Goal: Complete application form

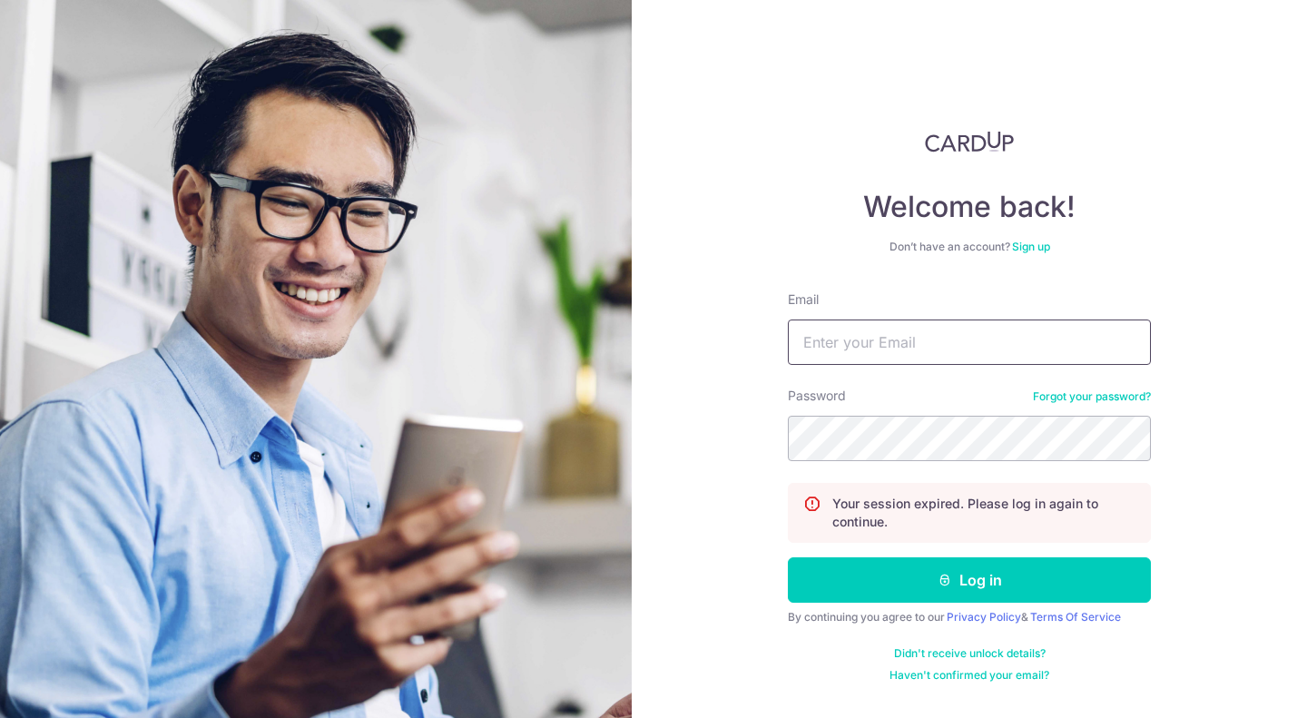
click at [914, 353] on input "Email" at bounding box center [969, 341] width 363 height 45
type input "lokpeisan@hotmail.com"
click at [938, 576] on icon "submit" at bounding box center [944, 580] width 15 height 15
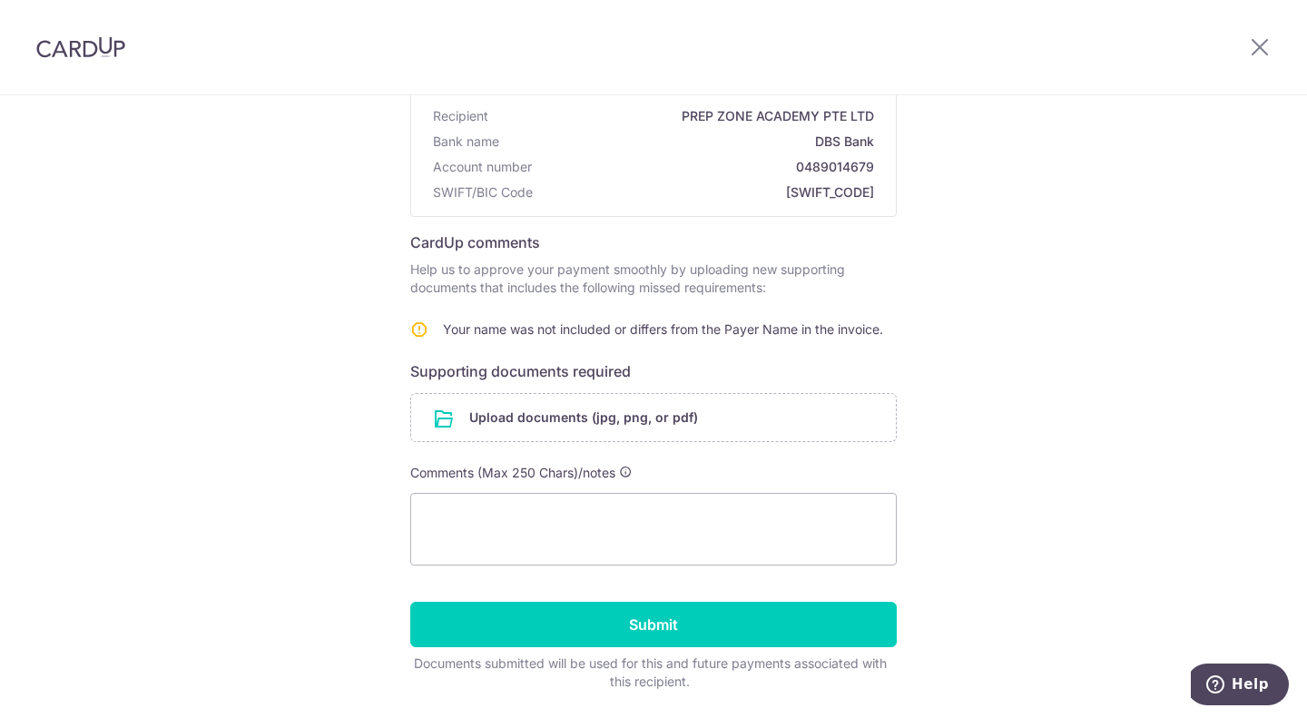
scroll to position [181, 0]
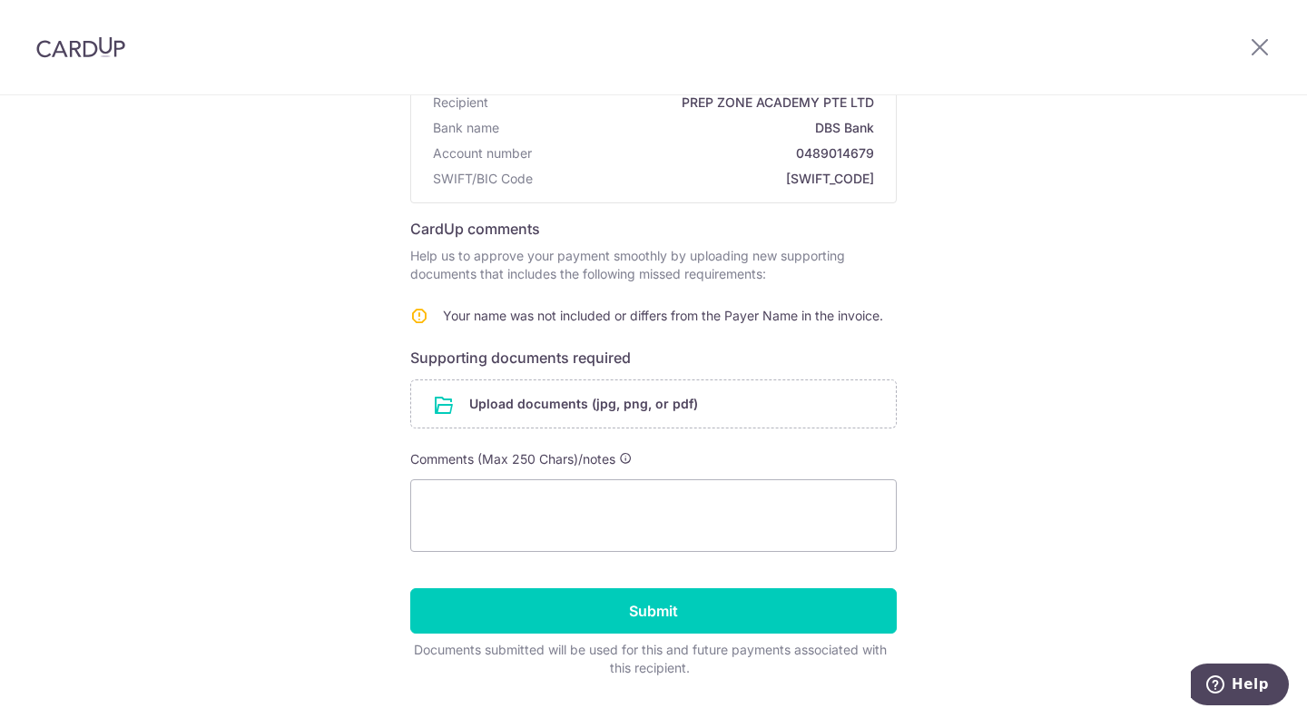
click at [610, 403] on input "file" at bounding box center [653, 403] width 485 height 47
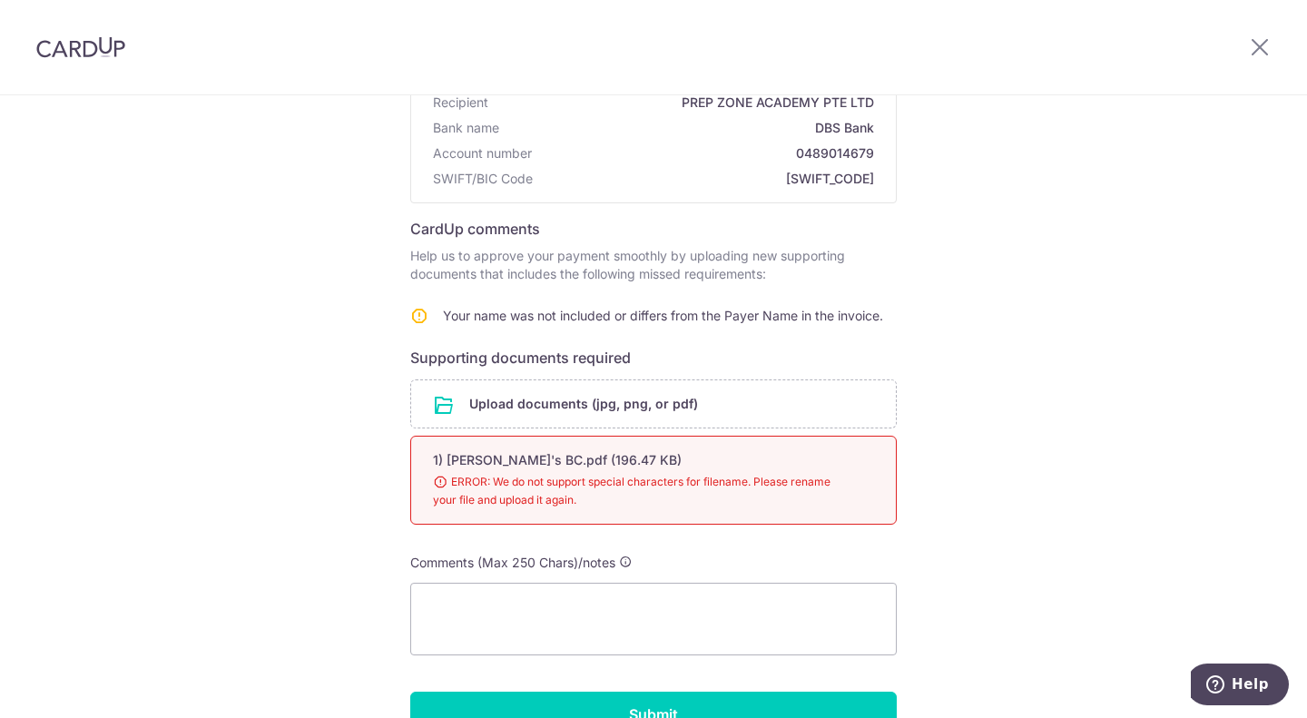
click at [582, 399] on input "file" at bounding box center [653, 403] width 485 height 47
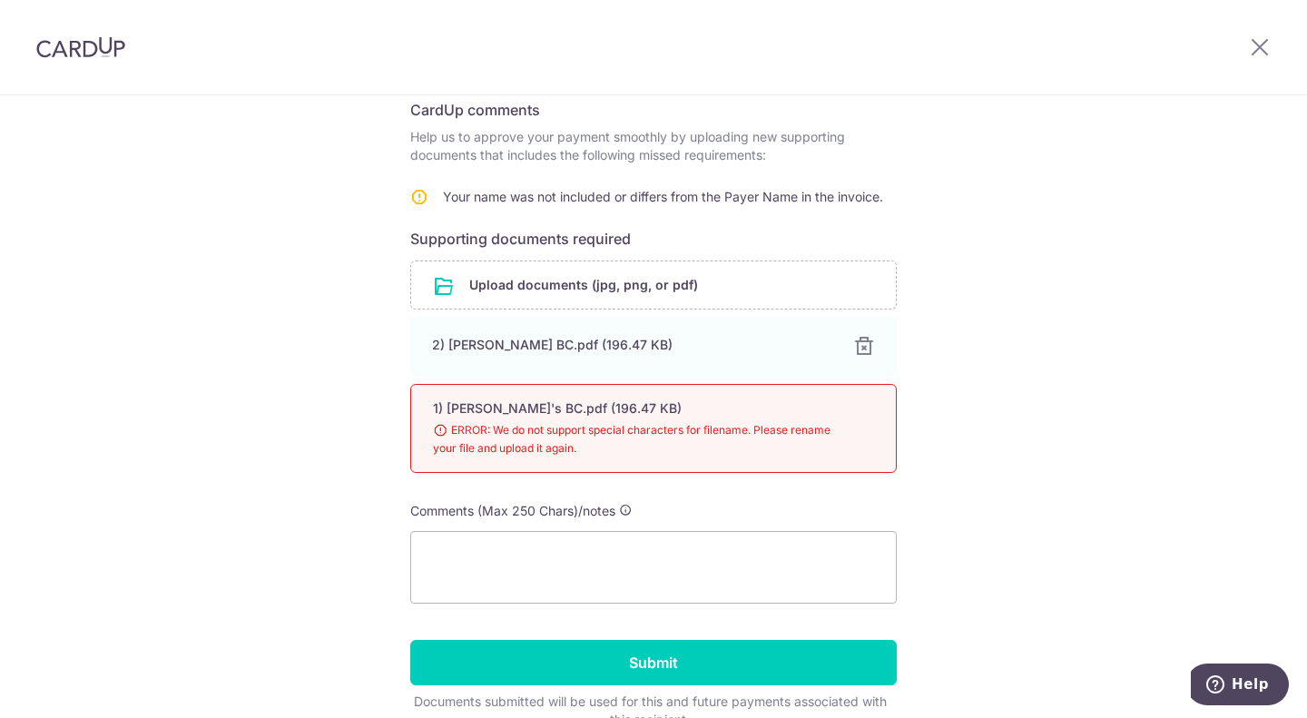
scroll to position [396, 0]
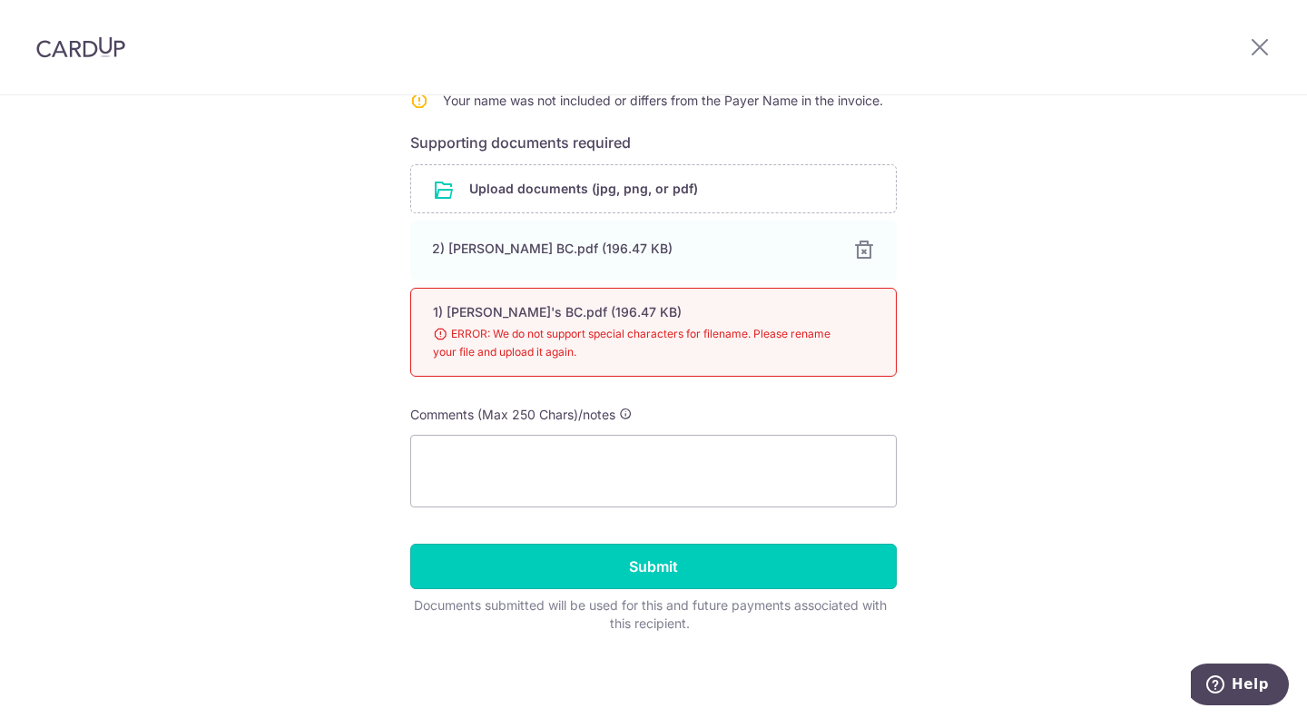
click at [675, 562] on input "Submit" at bounding box center [653, 566] width 486 height 45
